Goal: Obtain resource: Download file/media

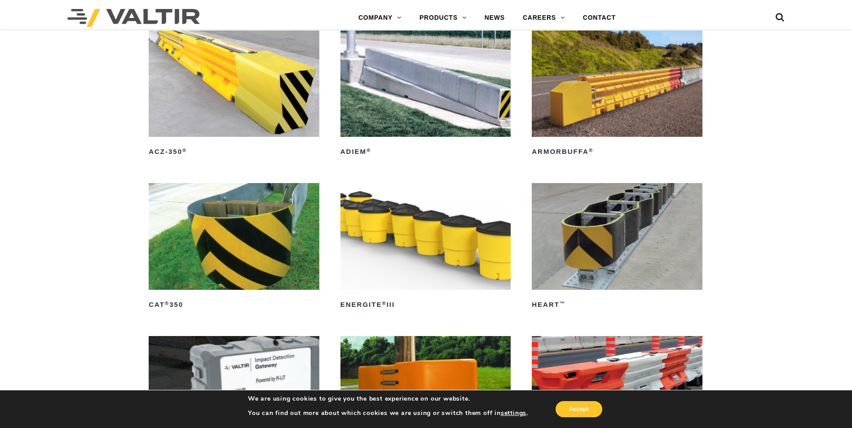
scroll to position [2419, 0]
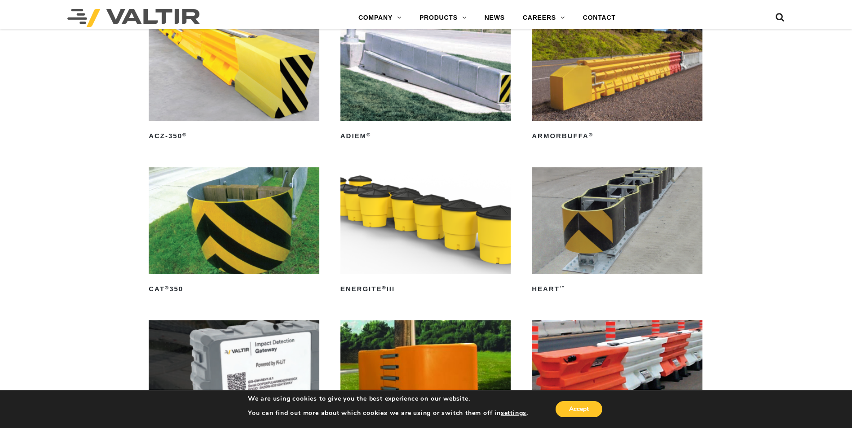
click at [492, 245] on div "SPECIALTY SYSTEMS ACZ-350 ® Read more ADIEM ® Read more ArmorBuffa ® Read more …" at bounding box center [426, 249] width 852 height 534
click at [492, 237] on img at bounding box center [616, 220] width 171 height 106
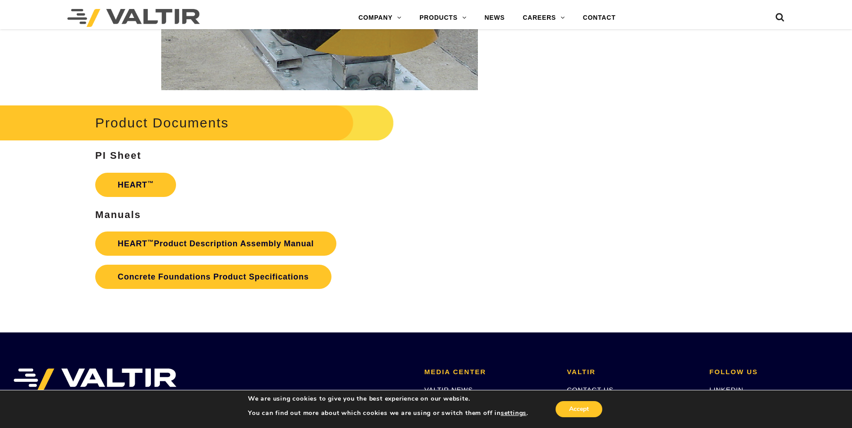
scroll to position [1576, 0]
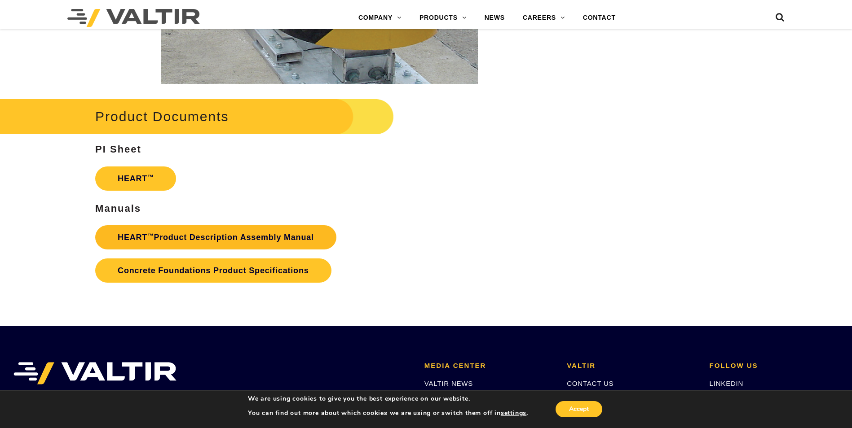
click at [206, 234] on link "HEART ™ Product Description Assembly Manual" at bounding box center [215, 237] width 241 height 24
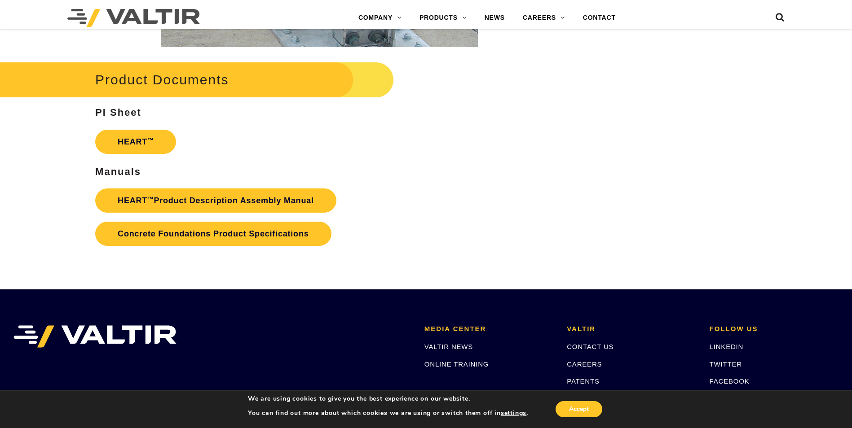
scroll to position [1610, 0]
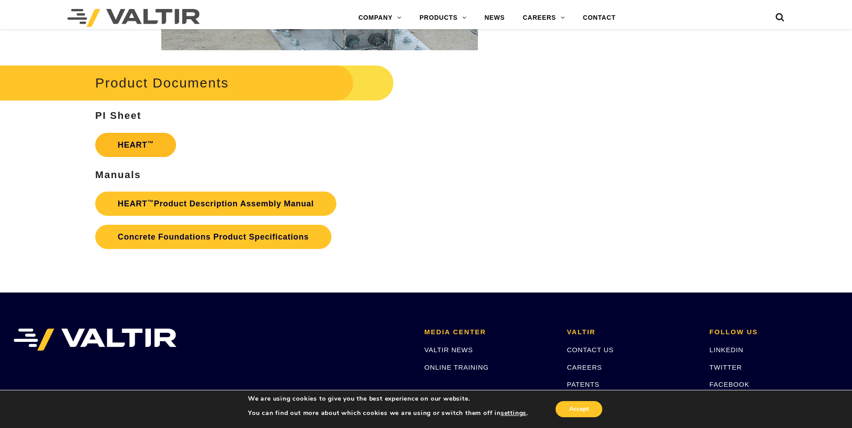
click at [136, 142] on link "HEART ™" at bounding box center [135, 145] width 81 height 24
